Goal: Task Accomplishment & Management: Complete application form

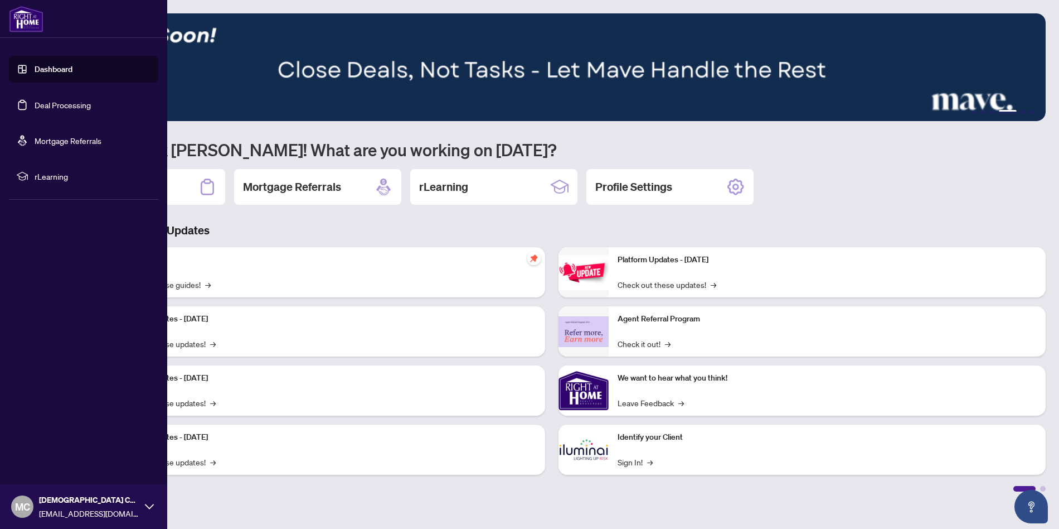
click at [26, 25] on img at bounding box center [26, 19] width 35 height 27
click at [52, 74] on link "Dashboard" at bounding box center [54, 69] width 38 height 10
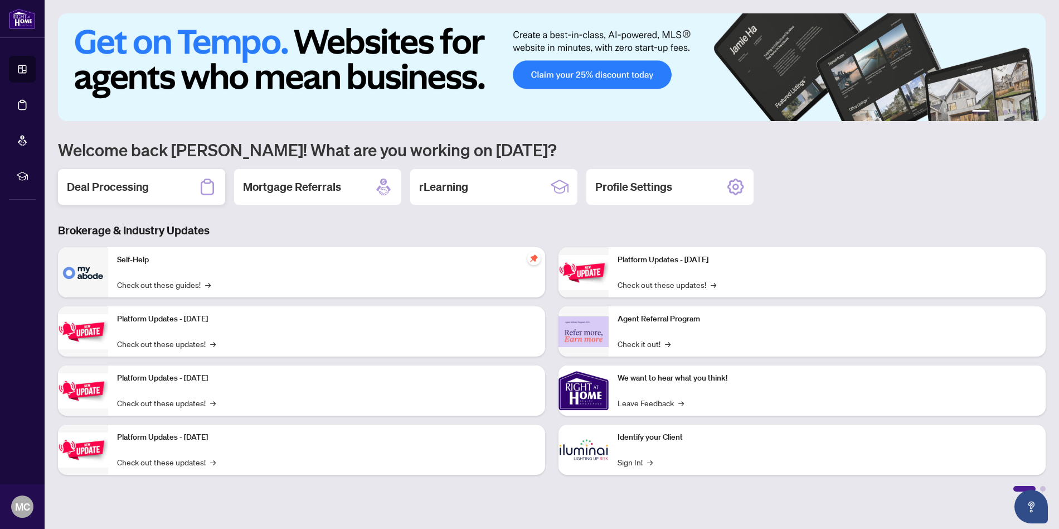
click at [84, 190] on h2 "Deal Processing" at bounding box center [108, 187] width 82 height 16
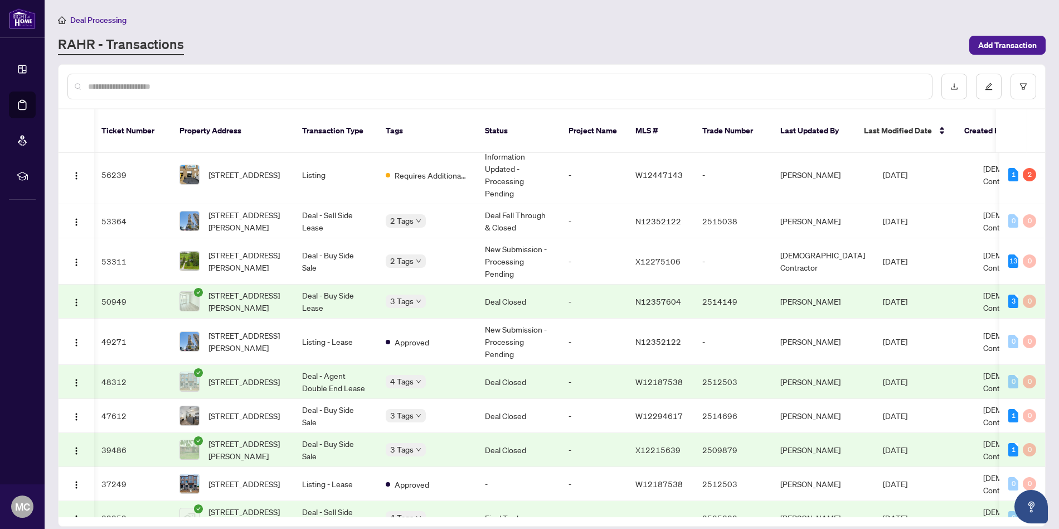
scroll to position [0, 2]
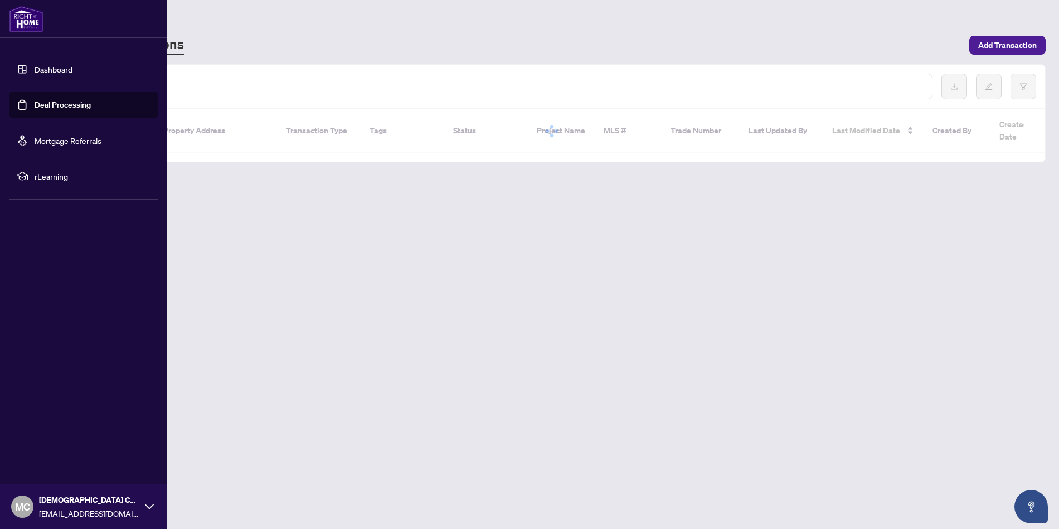
click at [49, 69] on link "Dashboard" at bounding box center [54, 69] width 38 height 10
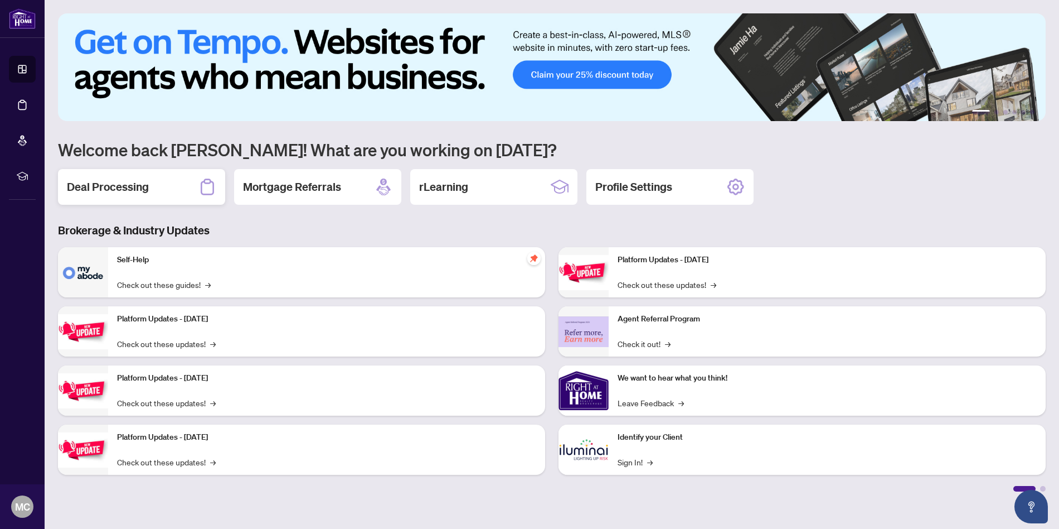
click at [83, 190] on h2 "Deal Processing" at bounding box center [108, 187] width 82 height 16
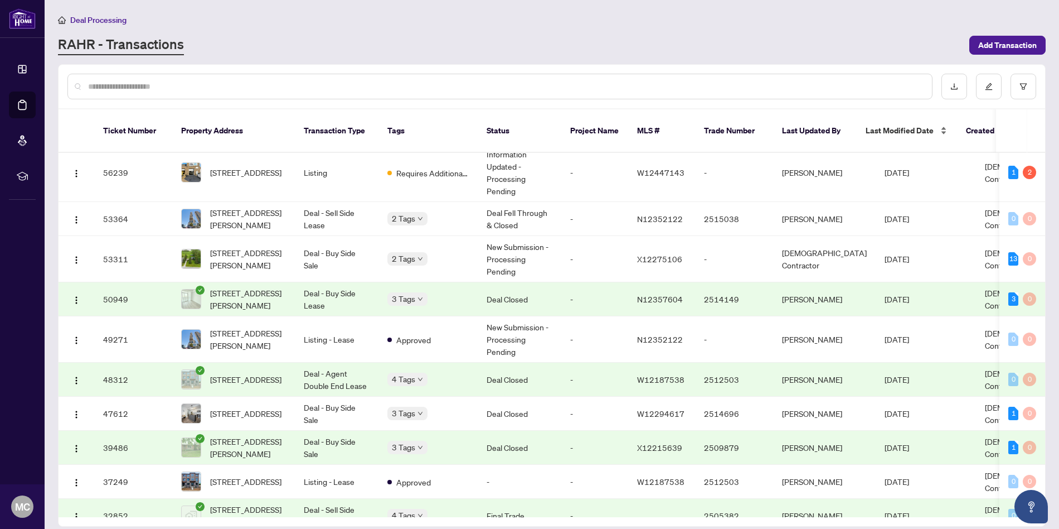
scroll to position [13, 0]
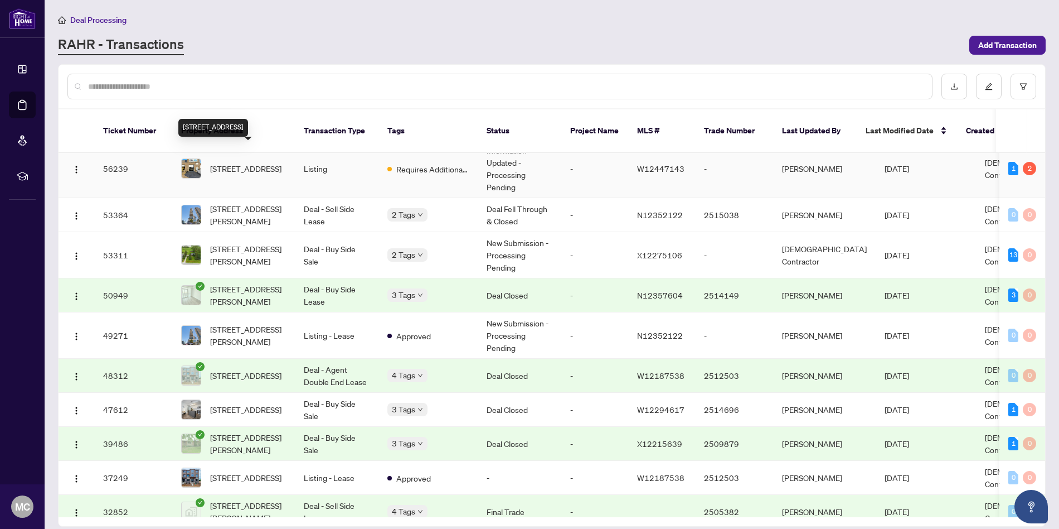
click at [251, 162] on span "[STREET_ADDRESS]" at bounding box center [245, 168] width 71 height 12
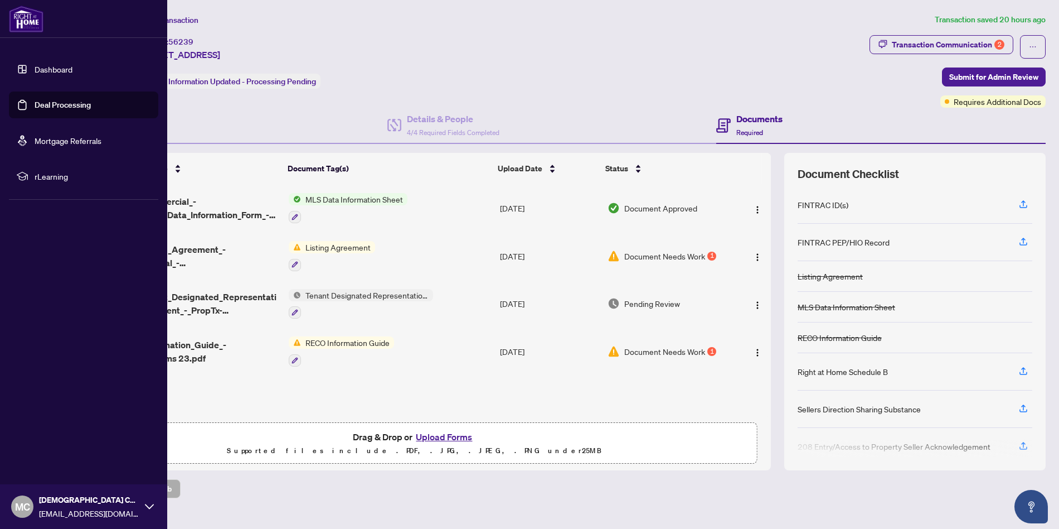
click at [46, 74] on link "Dashboard" at bounding box center [54, 69] width 38 height 10
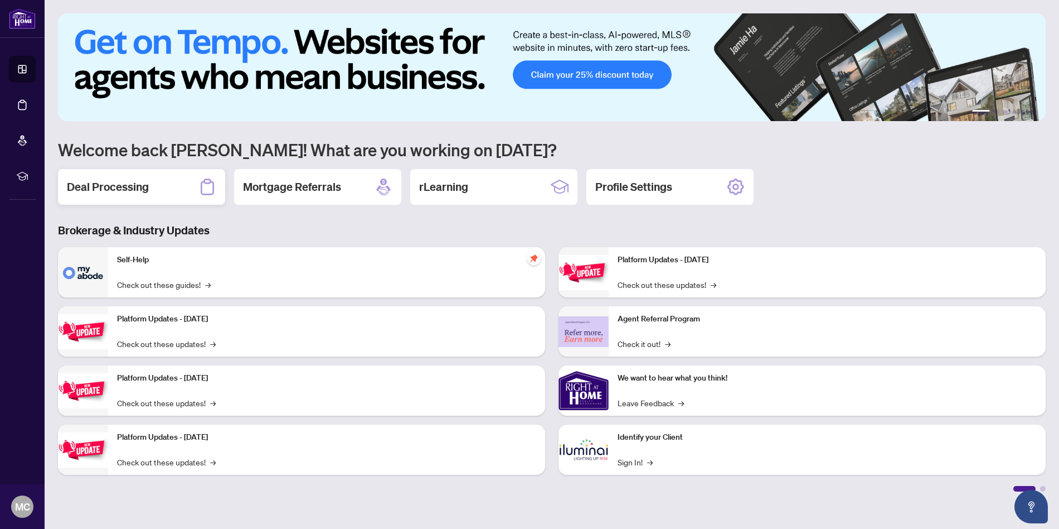
click at [113, 190] on h2 "Deal Processing" at bounding box center [108, 187] width 82 height 16
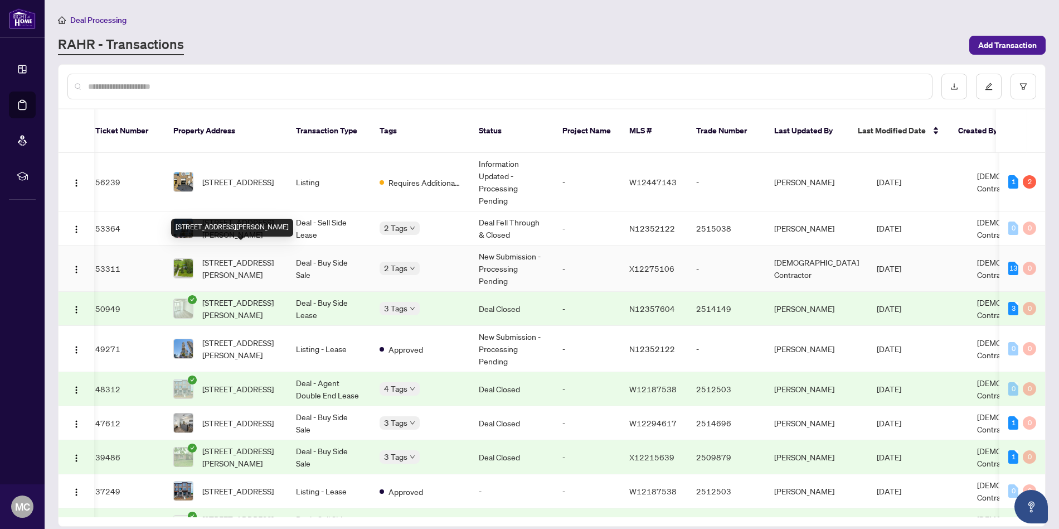
scroll to position [0, 12]
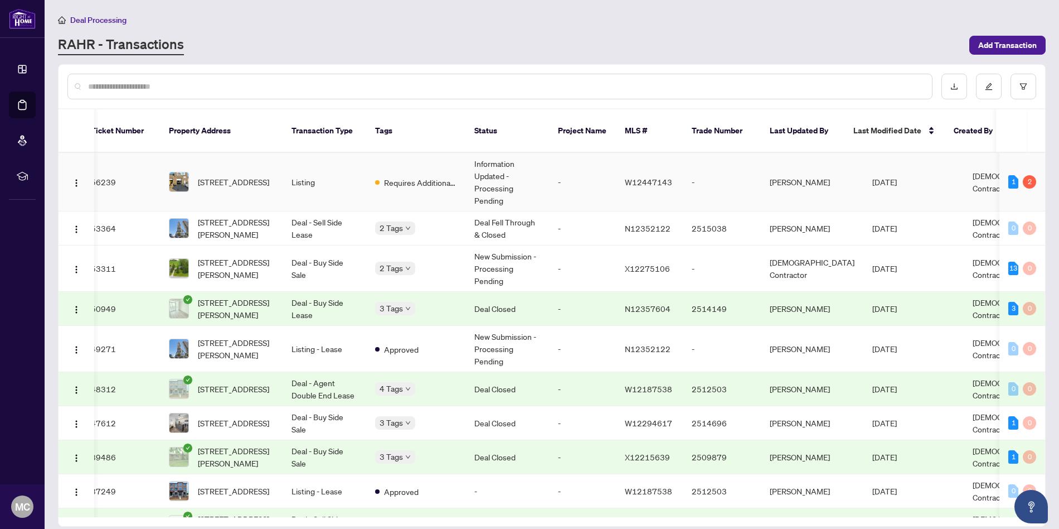
click at [336, 170] on td "Listing" at bounding box center [325, 182] width 84 height 59
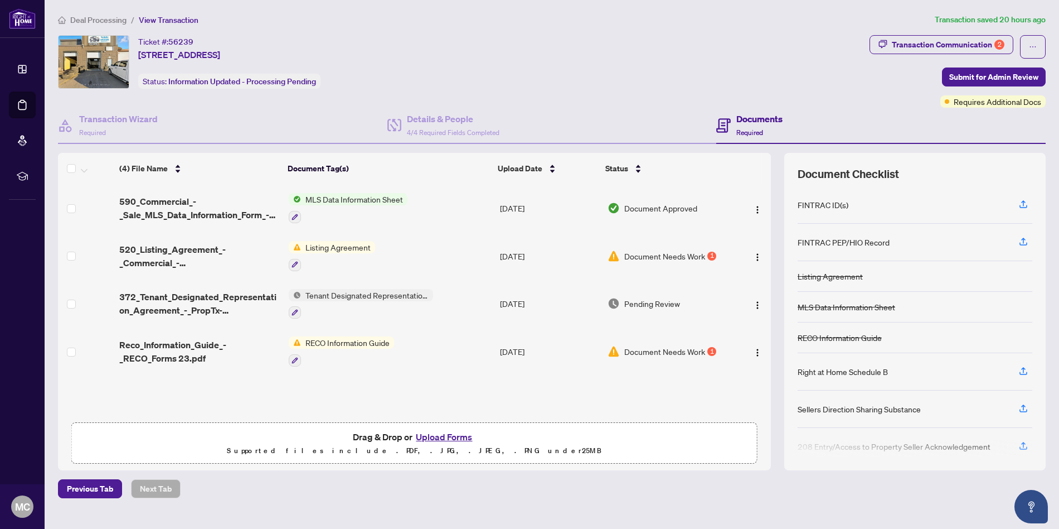
click at [704, 258] on div "Document Needs Work 1" at bounding box center [669, 256] width 122 height 12
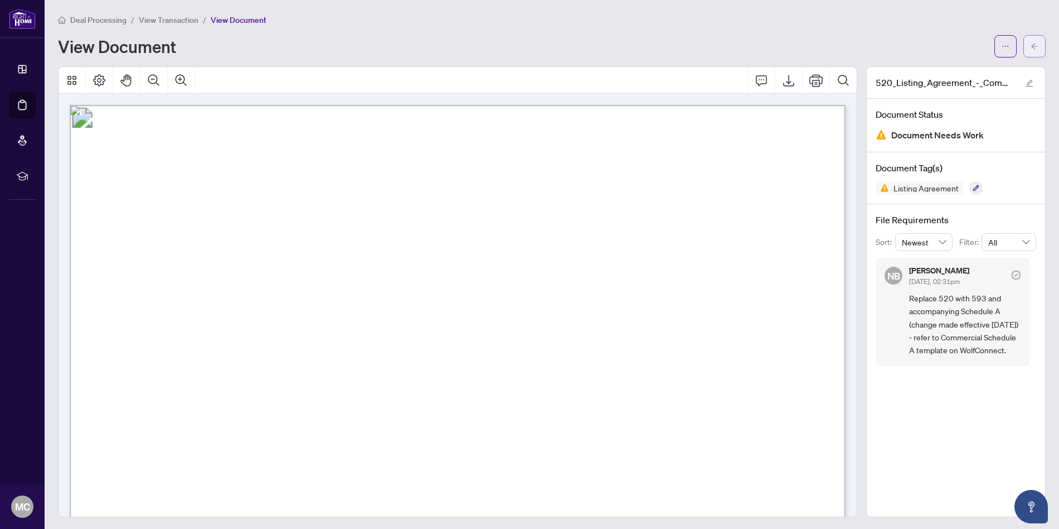
click at [1034, 49] on icon "arrow-left" at bounding box center [1035, 46] width 8 height 8
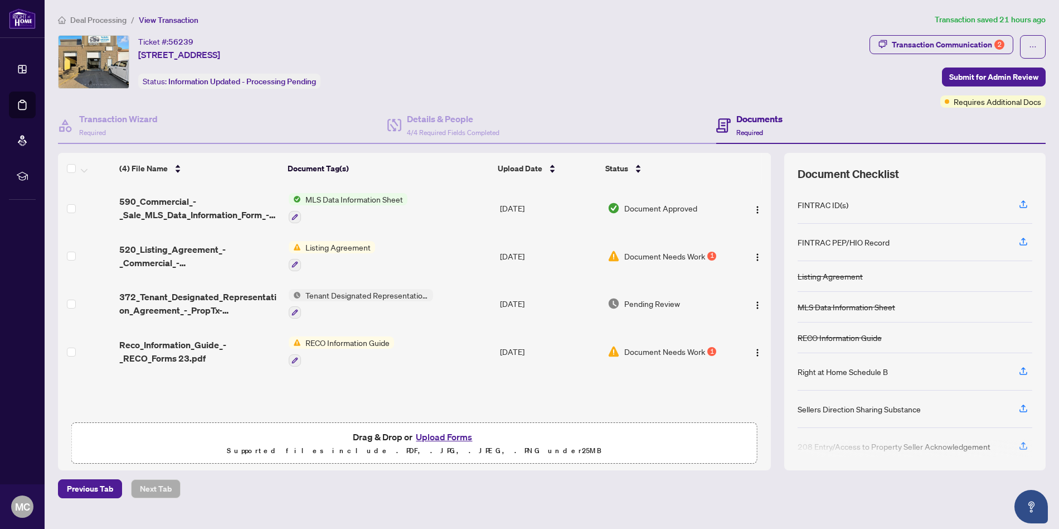
click at [681, 259] on span "Document Needs Work" at bounding box center [665, 256] width 81 height 12
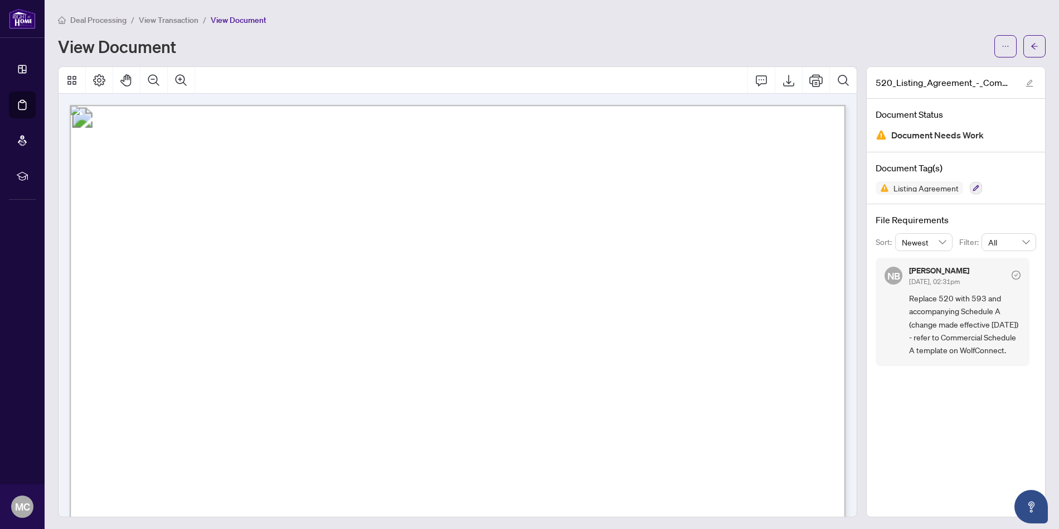
scroll to position [1, 0]
click at [1032, 42] on icon "arrow-left" at bounding box center [1035, 45] width 8 height 8
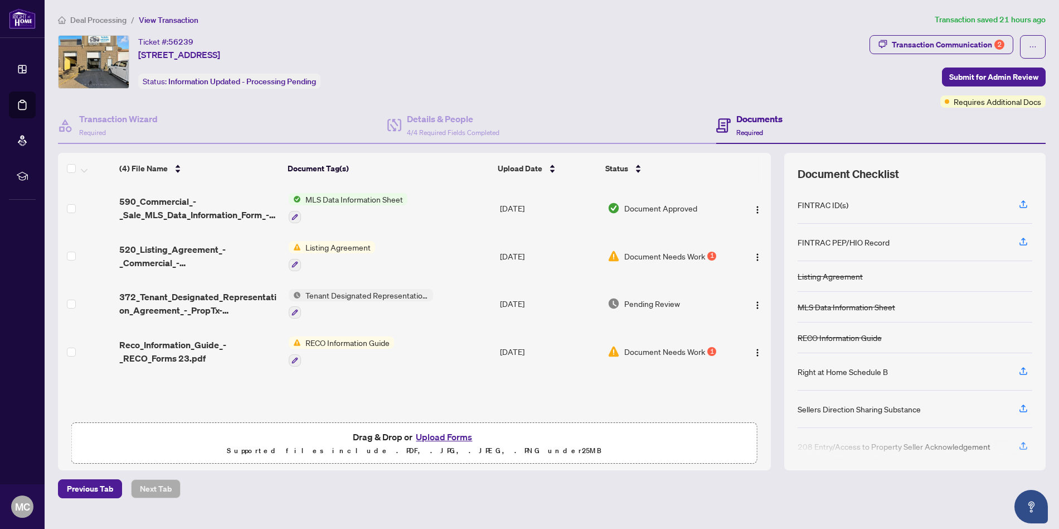
click at [662, 347] on span "Document Needs Work" at bounding box center [665, 351] width 81 height 12
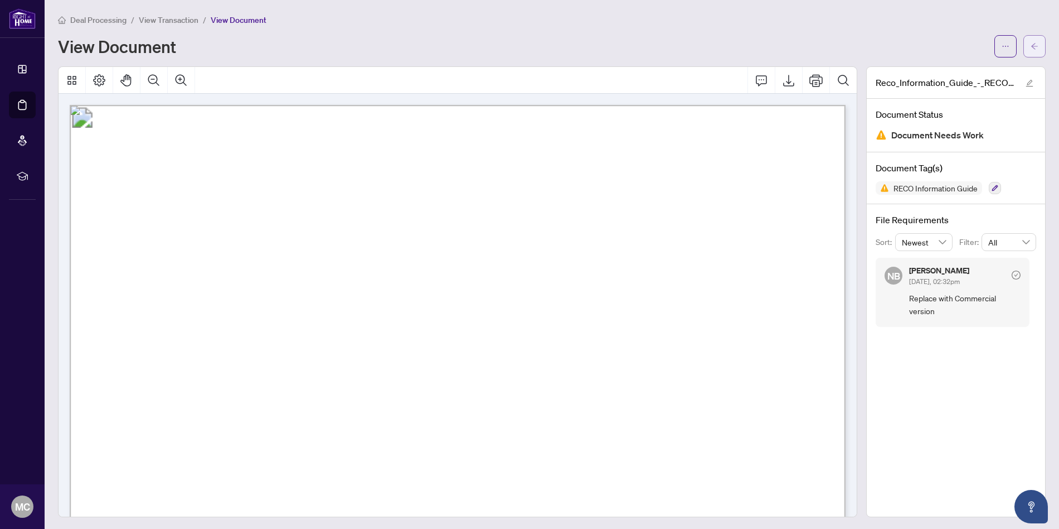
click at [1035, 43] on icon "arrow-left" at bounding box center [1035, 46] width 8 height 8
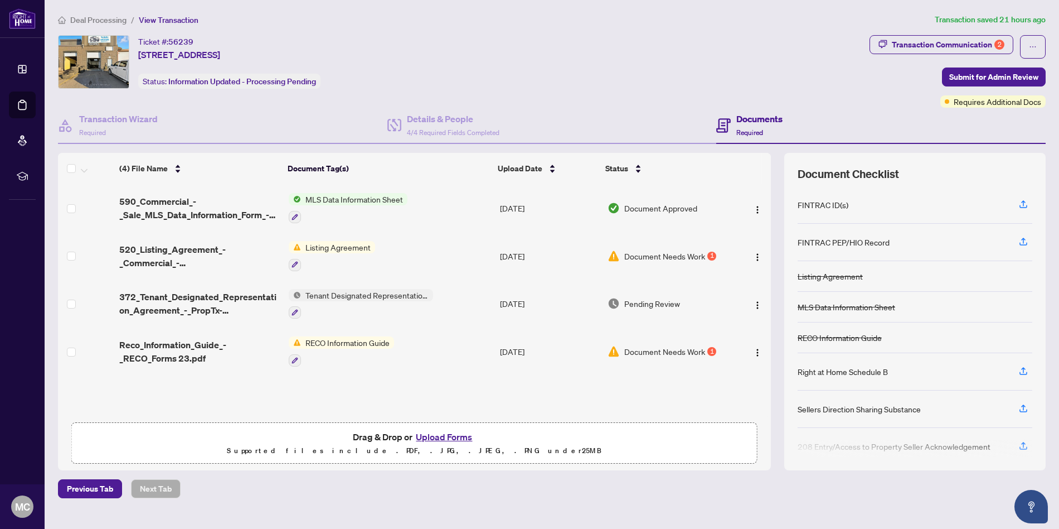
click at [447, 438] on button "Upload Forms" at bounding box center [444, 436] width 63 height 14
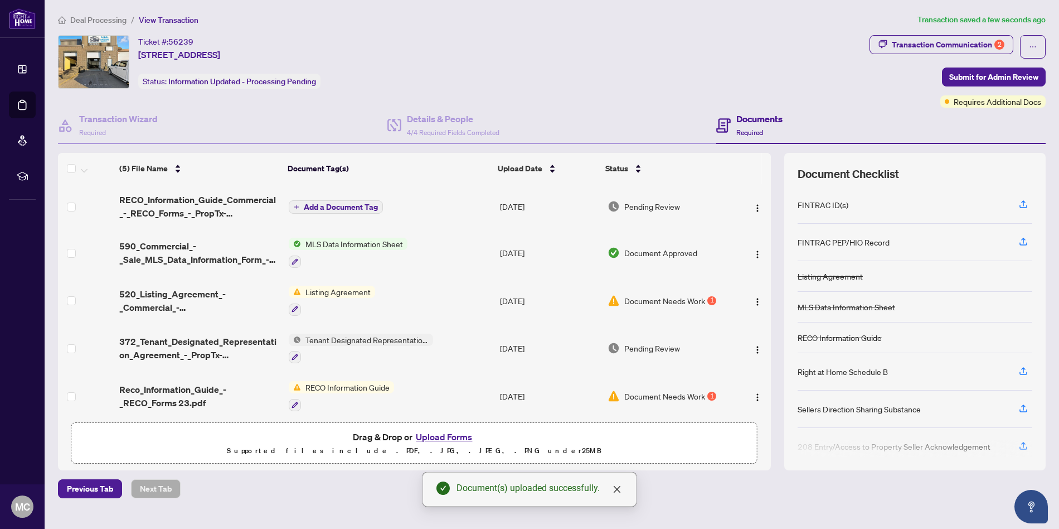
click at [354, 207] on span "Add a Document Tag" at bounding box center [341, 207] width 74 height 8
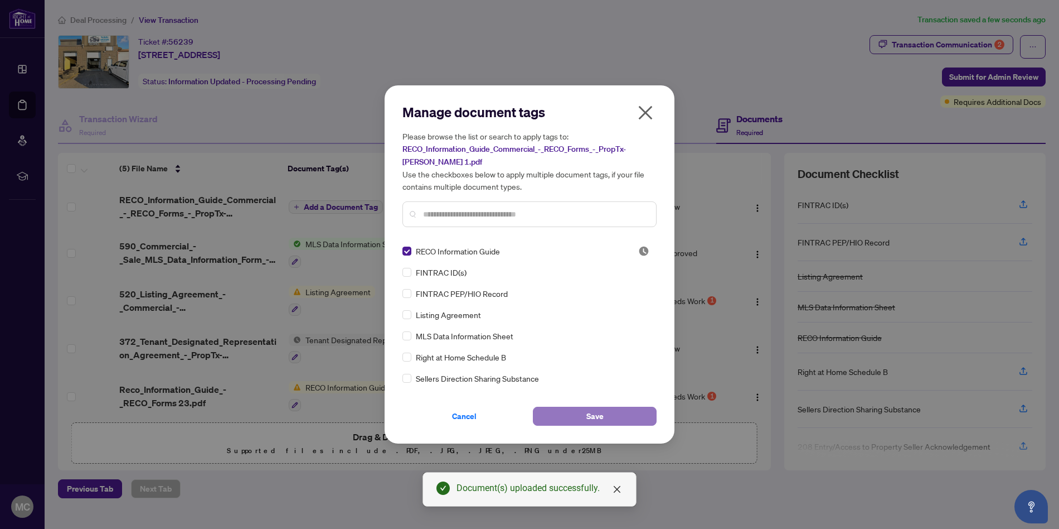
click at [602, 415] on span "Save" at bounding box center [595, 416] width 17 height 18
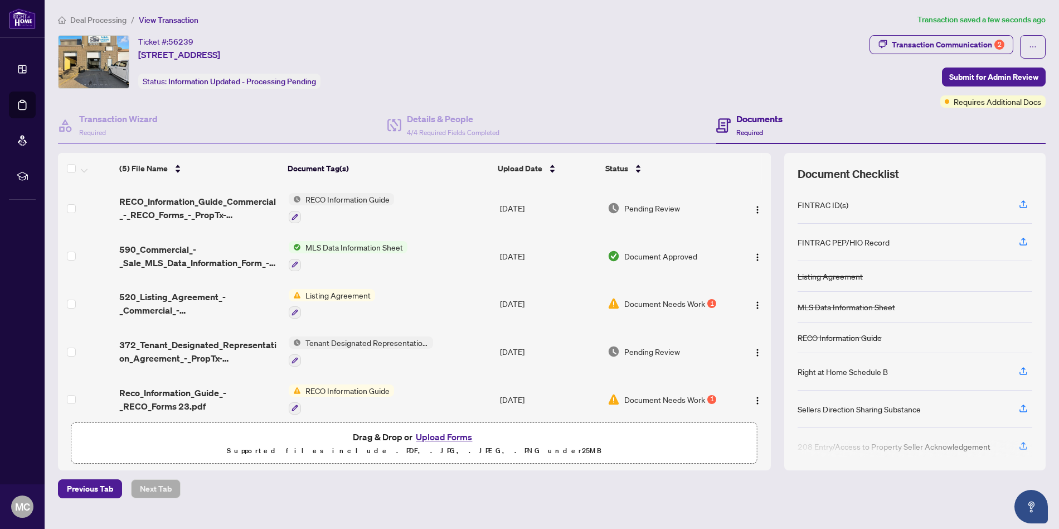
click at [667, 304] on span "Document Needs Work" at bounding box center [665, 303] width 81 height 12
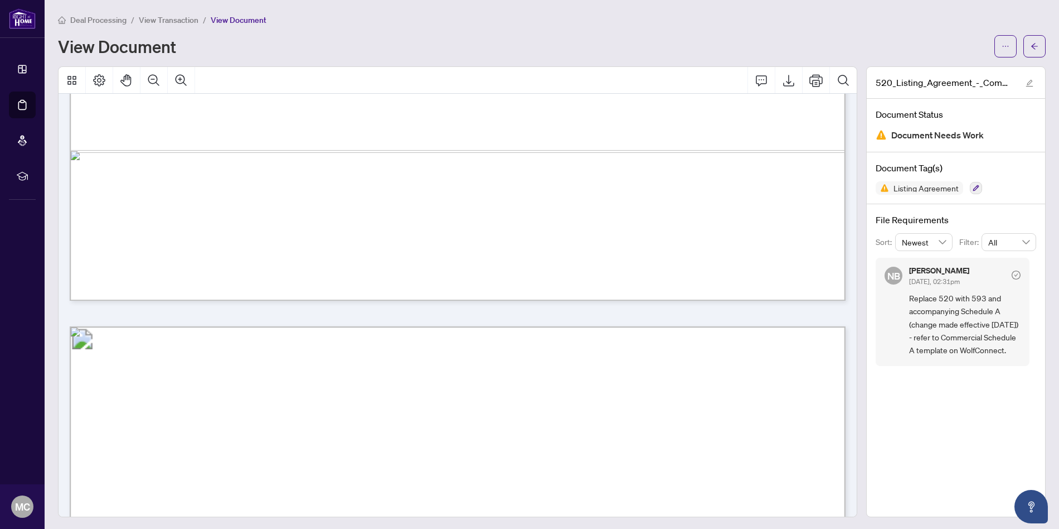
scroll to position [2866, 0]
click at [1029, 42] on button "button" at bounding box center [1035, 46] width 22 height 22
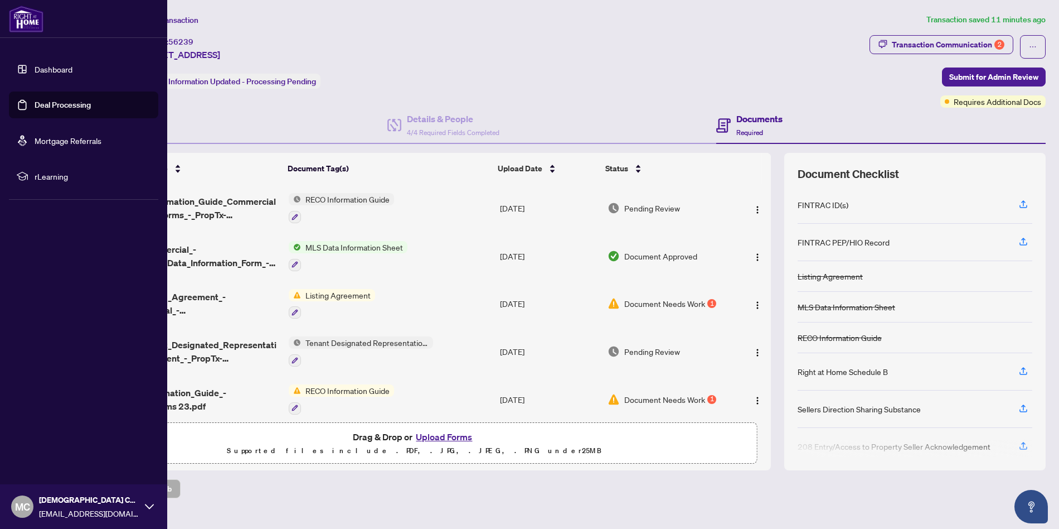
click at [26, 21] on img at bounding box center [26, 19] width 35 height 27
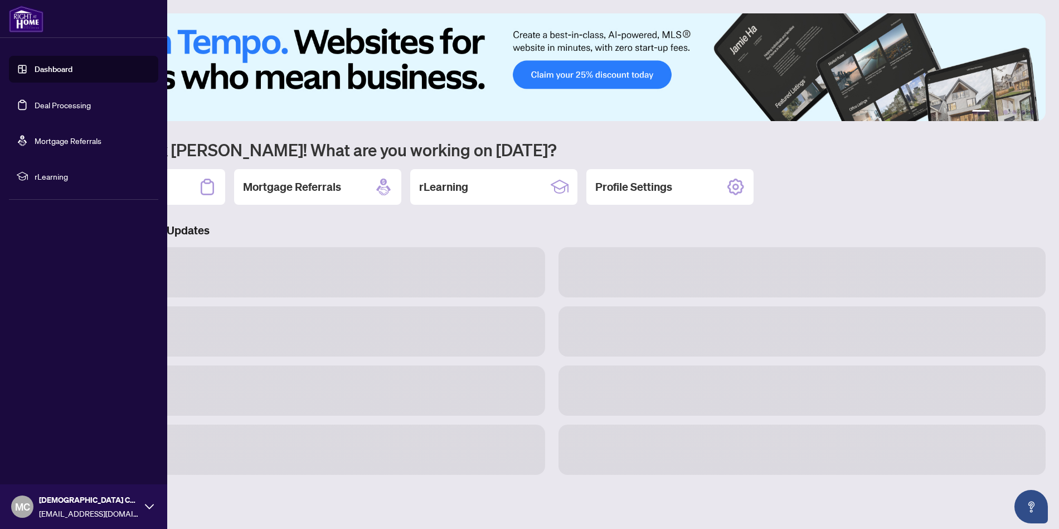
click at [46, 72] on link "Dashboard" at bounding box center [54, 69] width 38 height 10
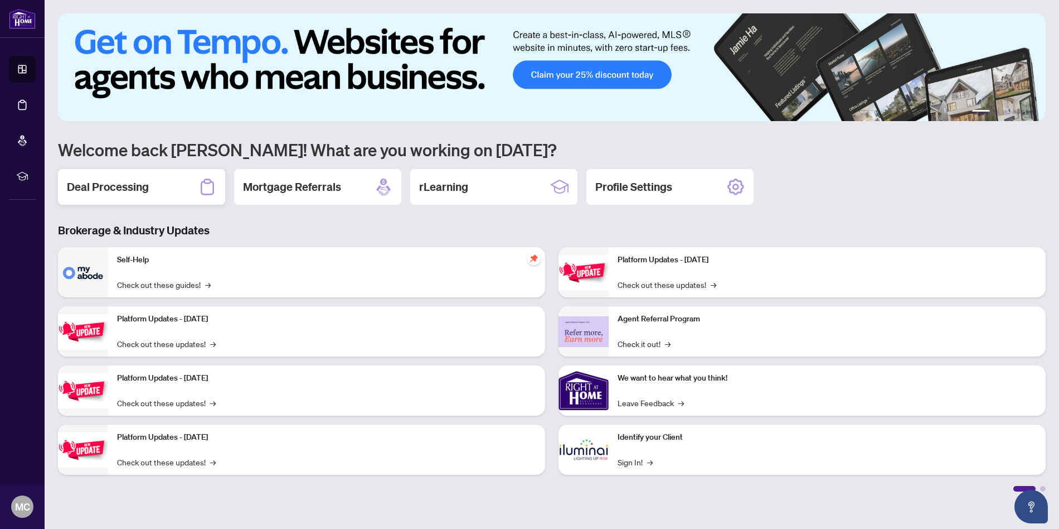
click at [139, 190] on h2 "Deal Processing" at bounding box center [108, 187] width 82 height 16
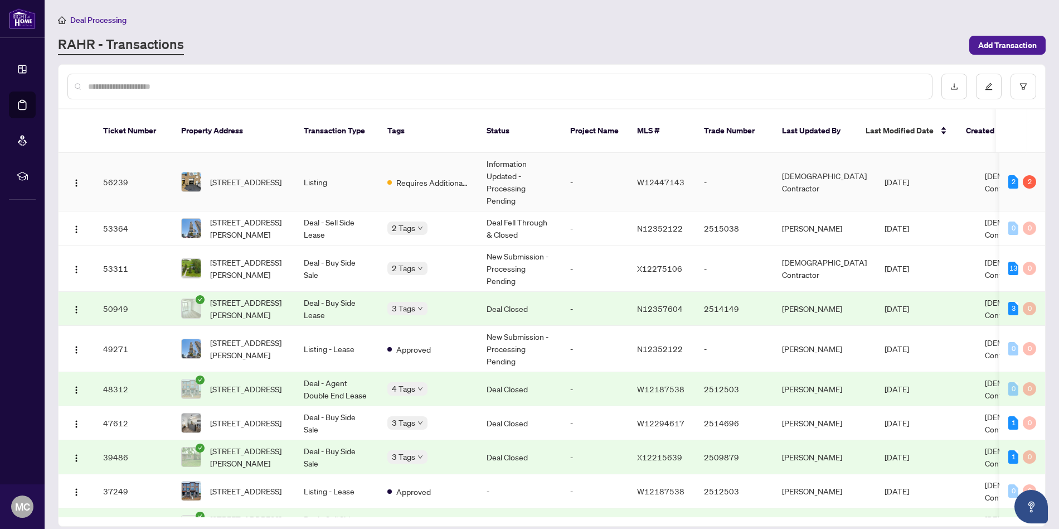
click at [379, 168] on td "Requires Additional Docs" at bounding box center [428, 182] width 99 height 59
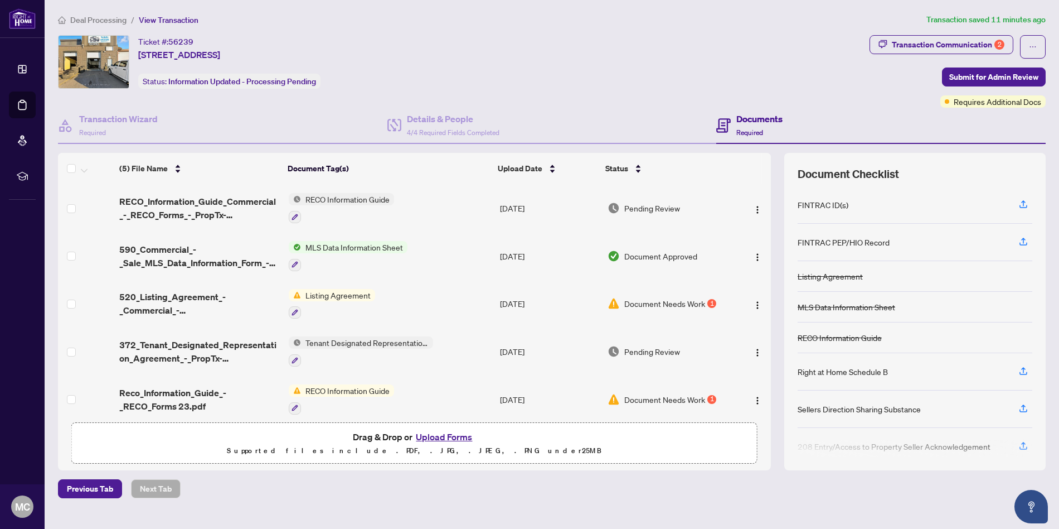
click at [439, 437] on button "Upload Forms" at bounding box center [444, 436] width 63 height 14
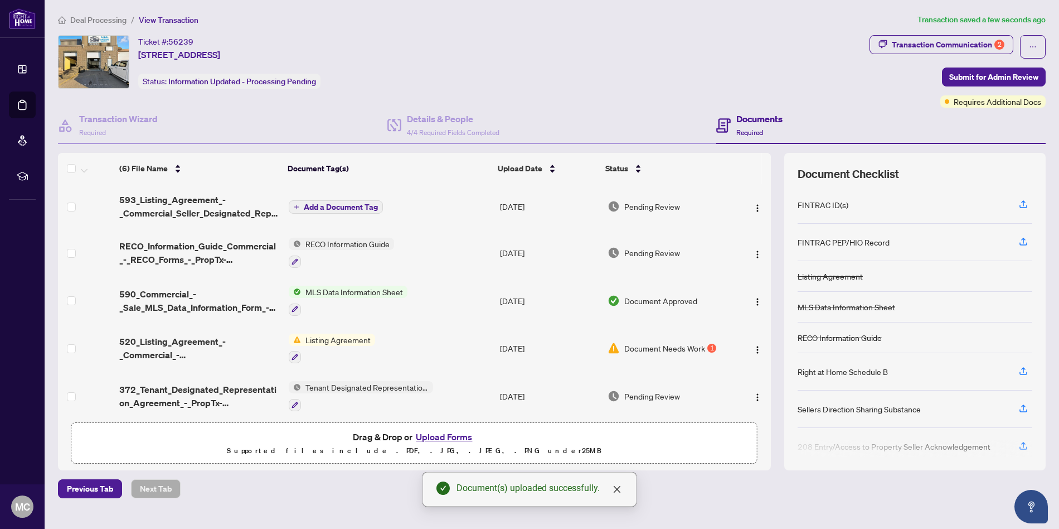
click at [316, 204] on span "Add a Document Tag" at bounding box center [341, 207] width 74 height 8
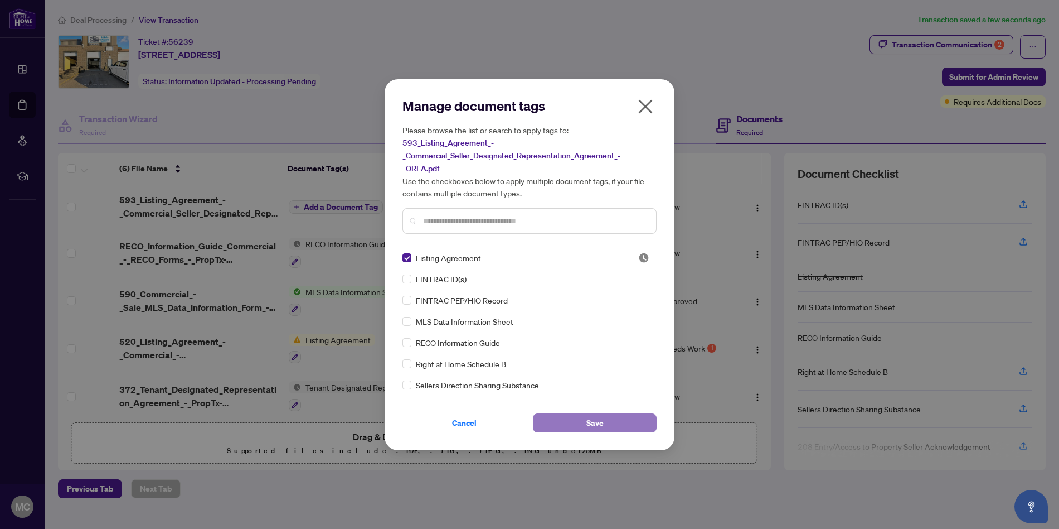
click at [591, 426] on span "Save" at bounding box center [595, 423] width 17 height 18
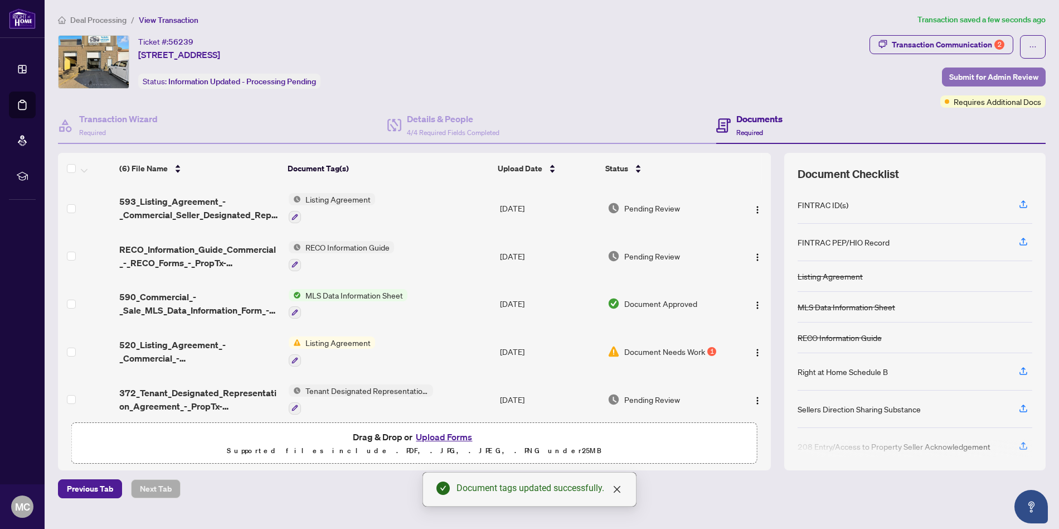
click at [998, 81] on span "Submit for Admin Review" at bounding box center [994, 77] width 89 height 18
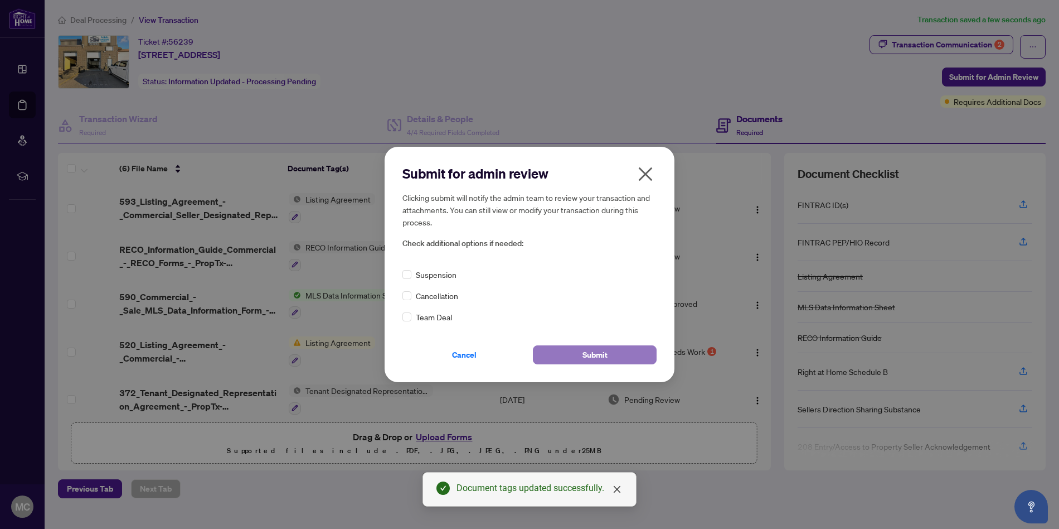
click at [601, 354] on span "Submit" at bounding box center [595, 355] width 25 height 18
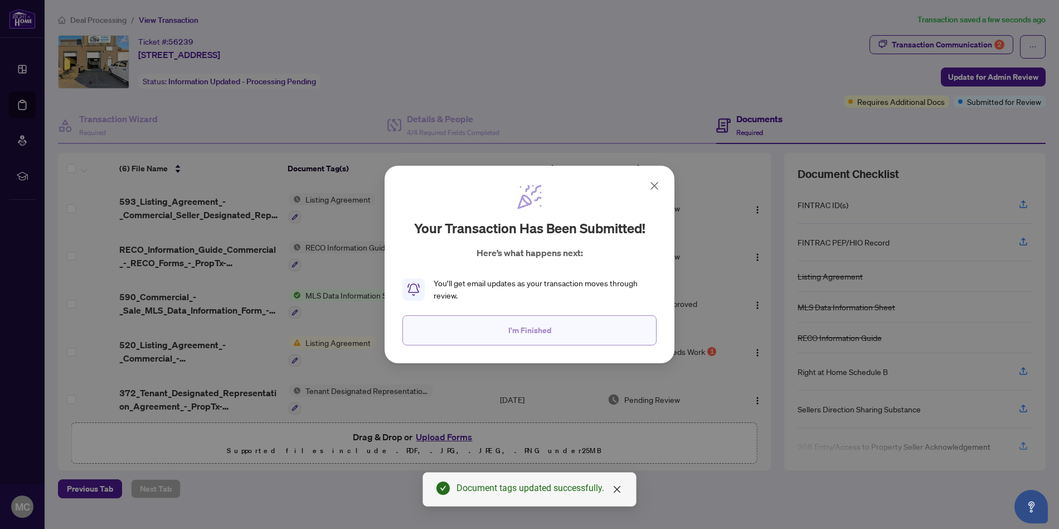
click at [529, 339] on button "I'm Finished" at bounding box center [530, 330] width 254 height 30
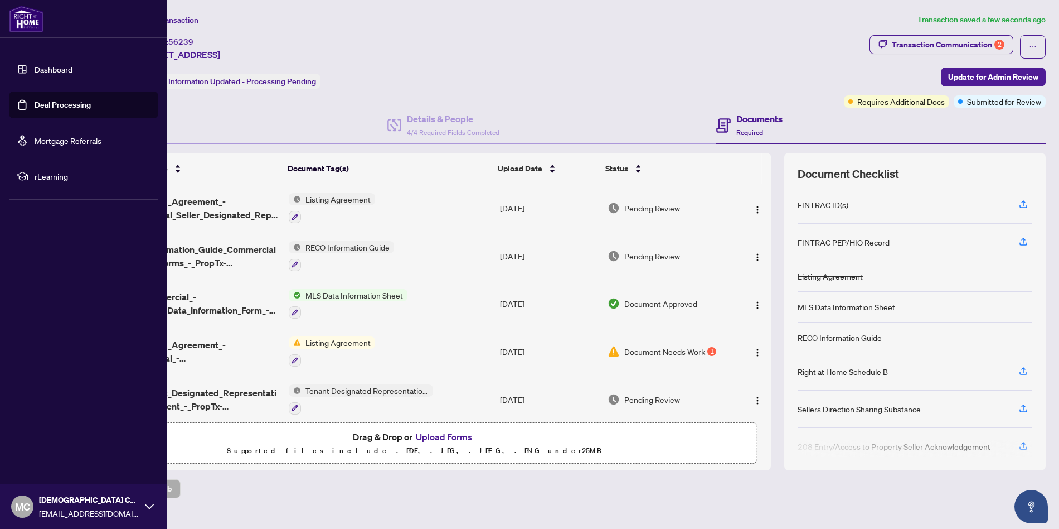
click at [43, 67] on link "Dashboard" at bounding box center [54, 69] width 38 height 10
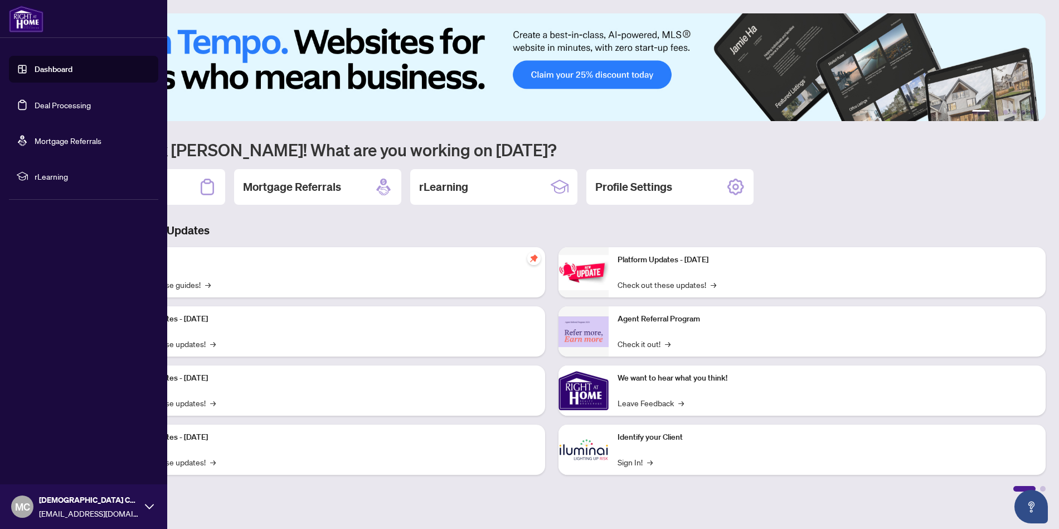
click at [62, 68] on link "Dashboard" at bounding box center [54, 69] width 38 height 10
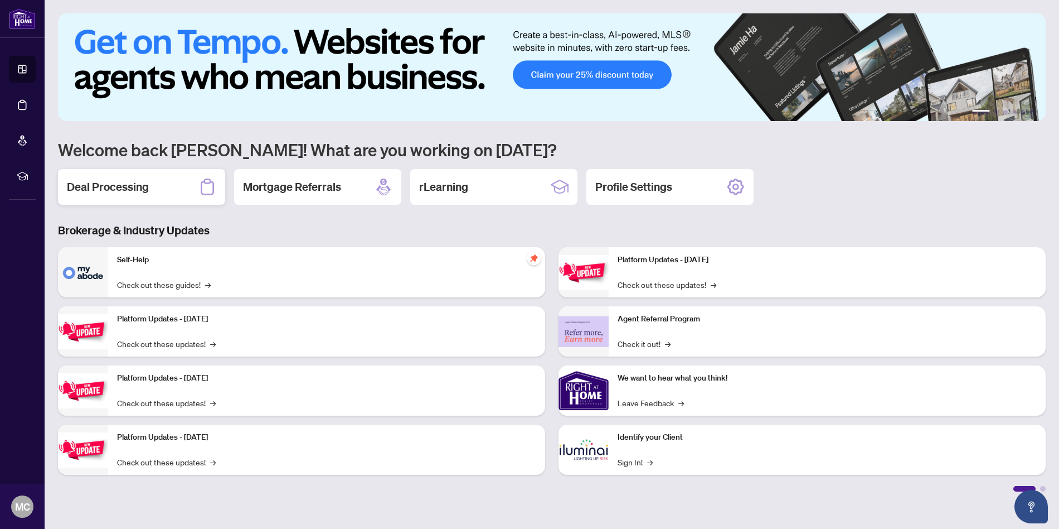
click at [125, 195] on div "Deal Processing" at bounding box center [141, 187] width 167 height 36
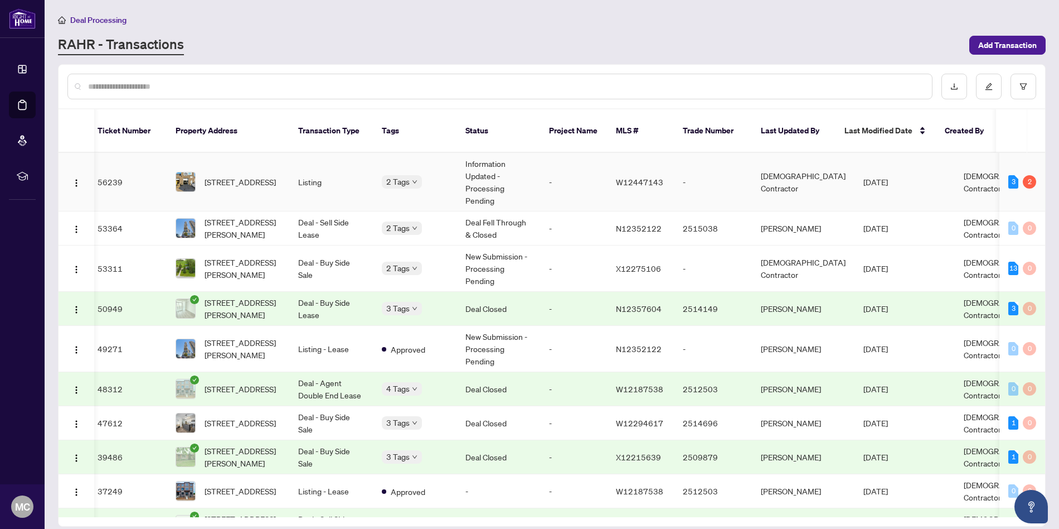
scroll to position [0, 4]
